Goal: Transaction & Acquisition: Purchase product/service

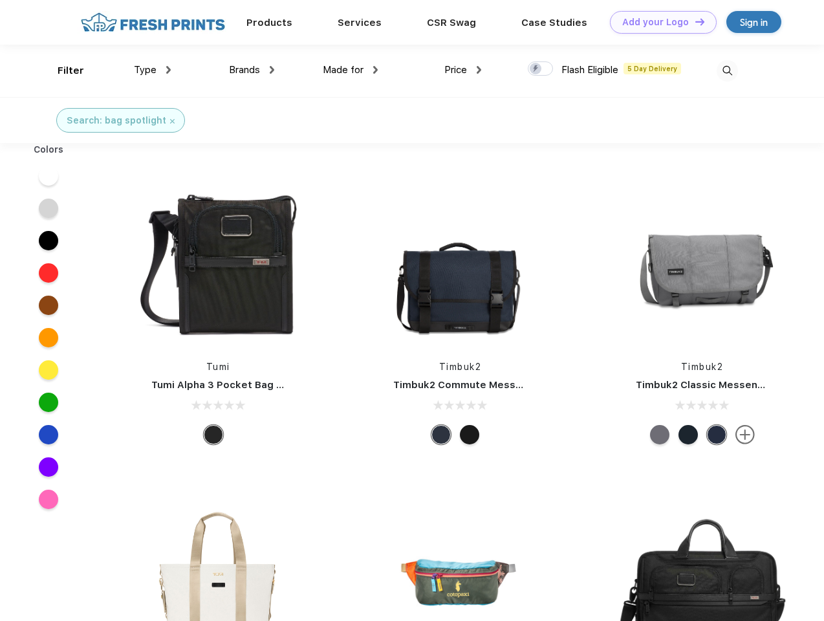
click at [658, 22] on link "Add your Logo Design Tool" at bounding box center [663, 22] width 107 height 23
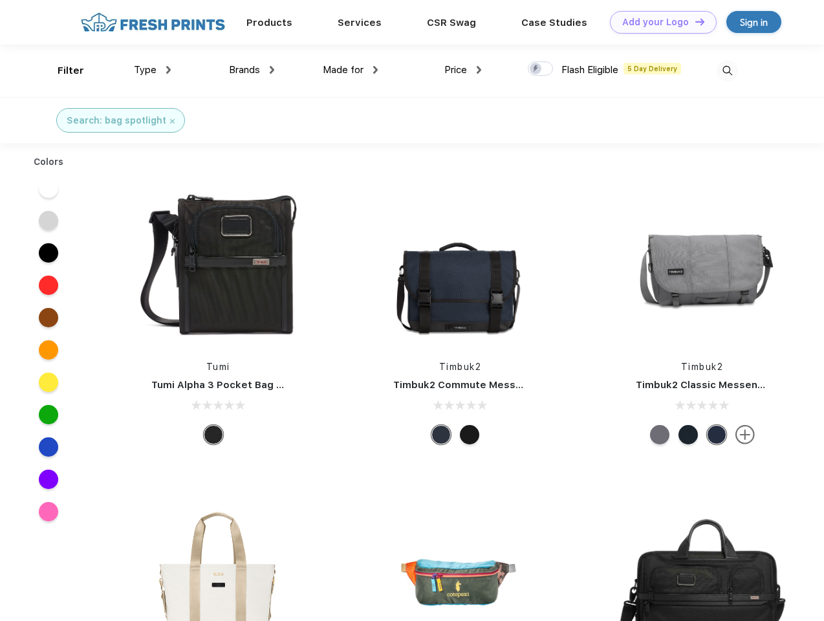
click at [0, 0] on div "Design Tool" at bounding box center [0, 0] width 0 height 0
click at [694, 21] on link "Add your Logo Design Tool" at bounding box center [663, 22] width 107 height 23
click at [62, 71] on div "Filter" at bounding box center [71, 70] width 27 height 15
click at [153, 70] on span "Type" at bounding box center [145, 70] width 23 height 12
click at [252, 70] on span "Brands" at bounding box center [244, 70] width 31 height 12
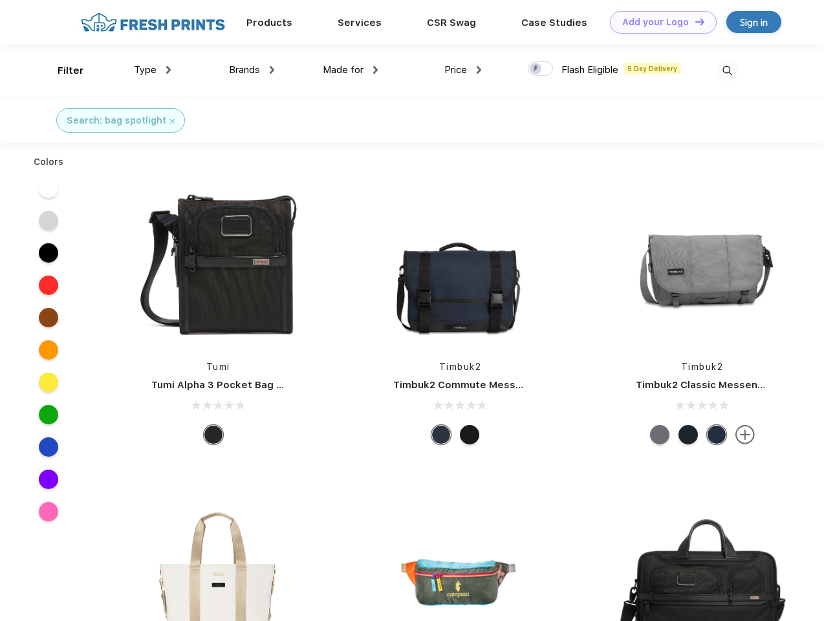
click at [351, 70] on span "Made for" at bounding box center [343, 70] width 41 height 12
click at [463, 70] on span "Price" at bounding box center [455, 70] width 23 height 12
click at [541, 69] on div at bounding box center [540, 68] width 25 height 14
click at [536, 69] on input "checkbox" at bounding box center [532, 65] width 8 height 8
click at [727, 71] on img at bounding box center [727, 70] width 21 height 21
